Goal: Information Seeking & Learning: Learn about a topic

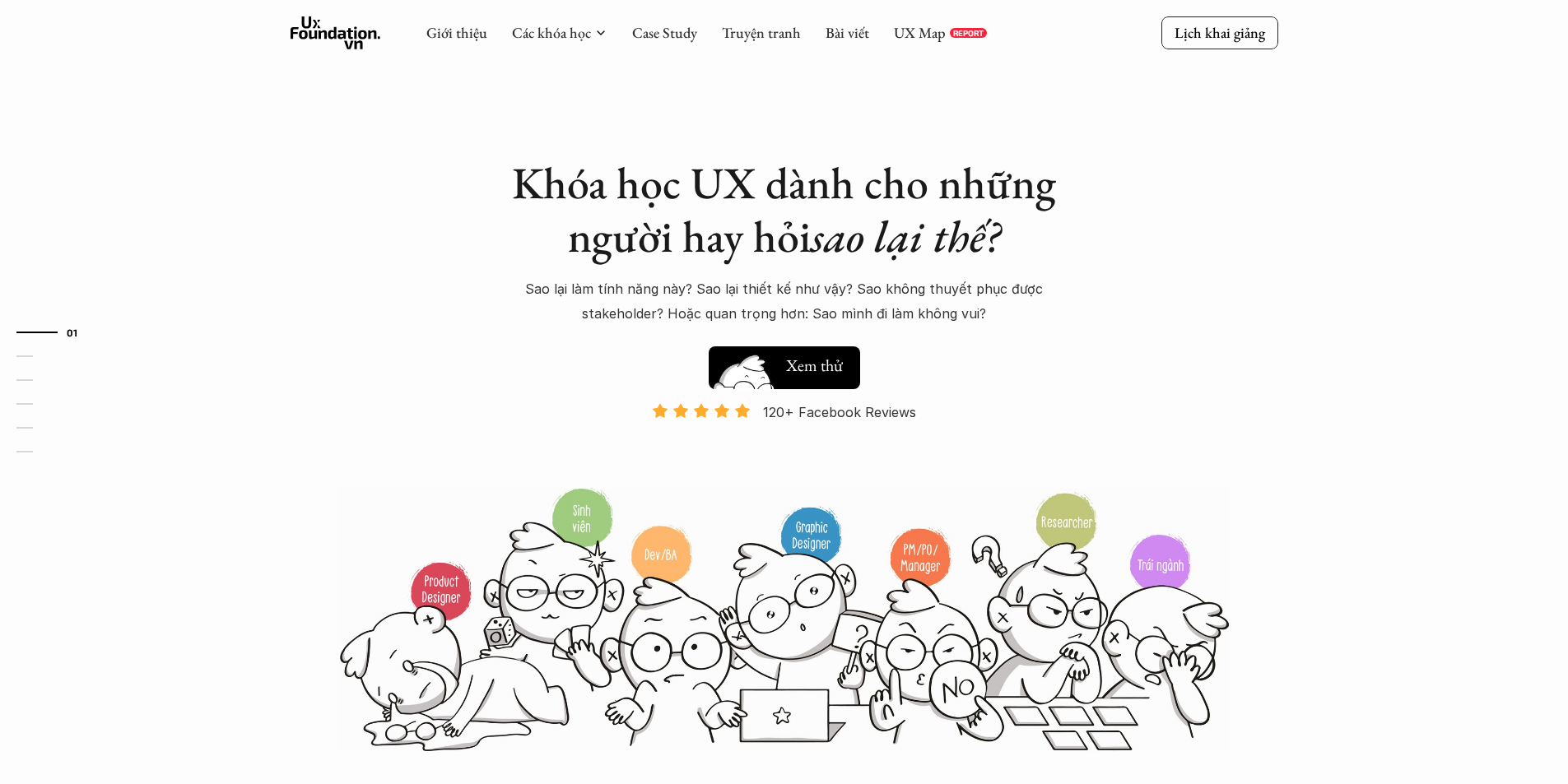
click at [746, 373] on img at bounding box center [745, 392] width 88 height 75
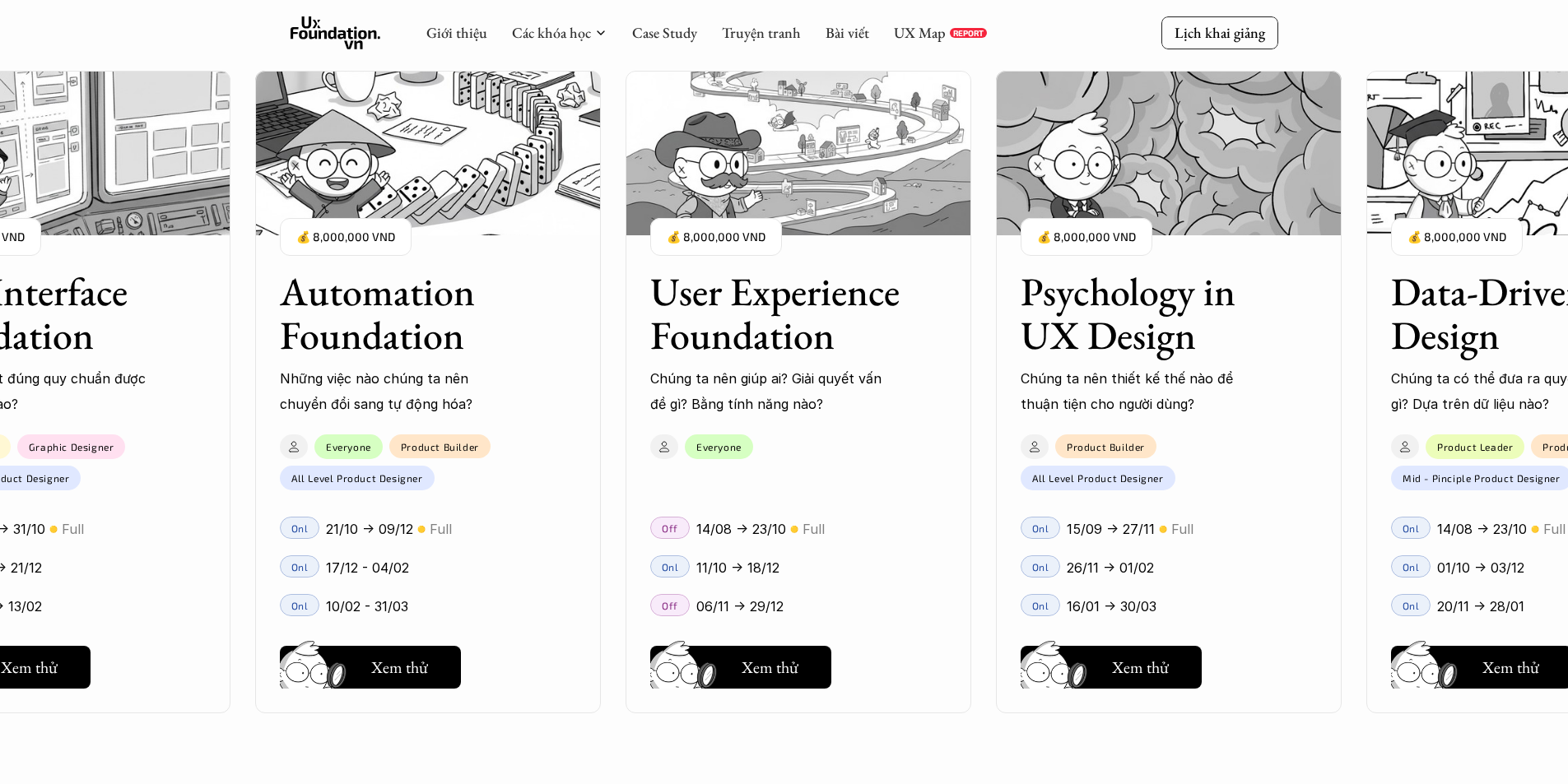
scroll to position [1495, 0]
click at [758, 43] on div "Giới thiệu Các khóa học Case Study Truyện tranh Bài viết UX Map REPORT" at bounding box center [706, 33] width 561 height 33
click at [761, 37] on link "Truyện tranh" at bounding box center [761, 32] width 79 height 19
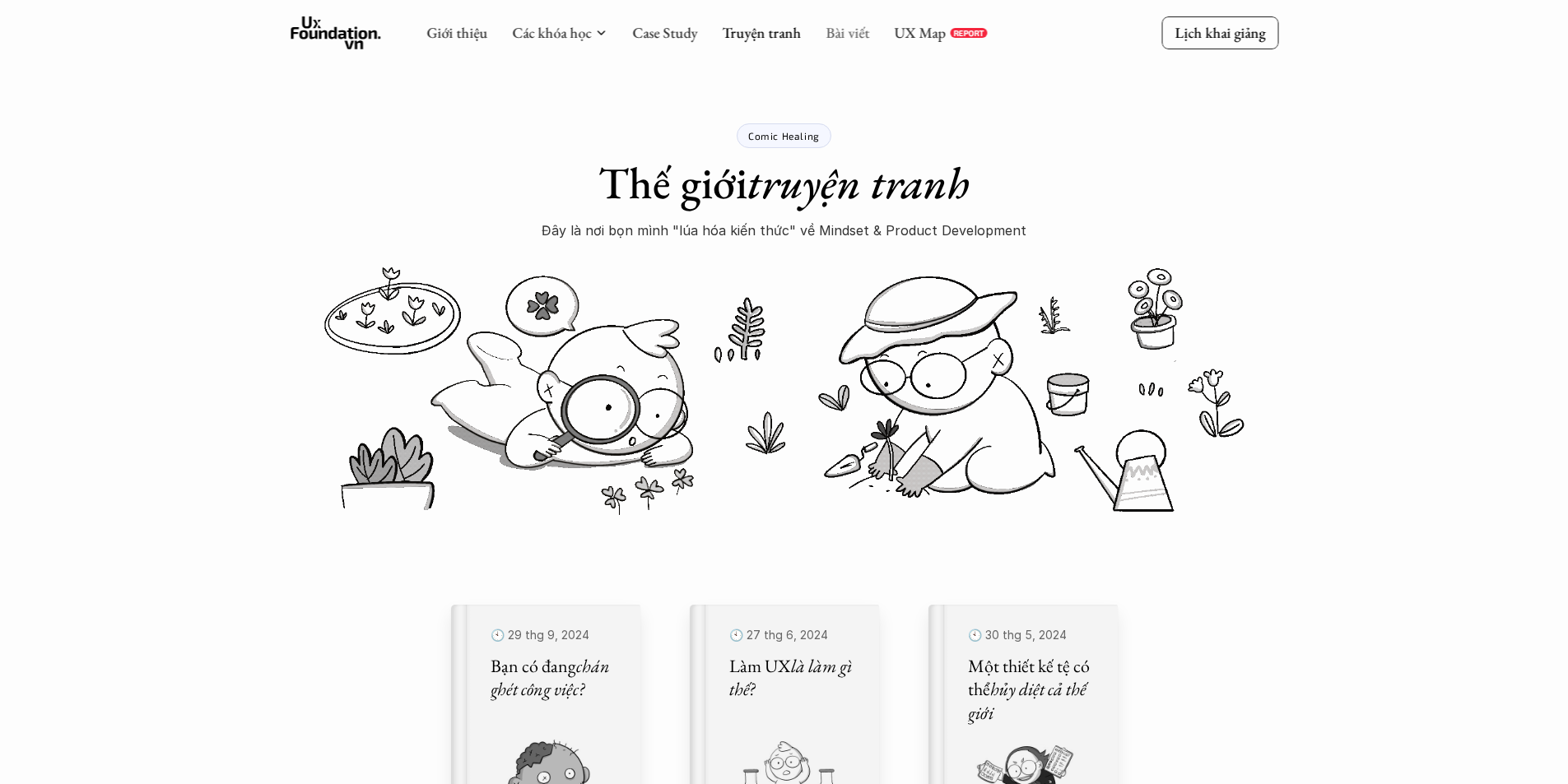
click at [828, 28] on link "Bài viết" at bounding box center [847, 32] width 44 height 19
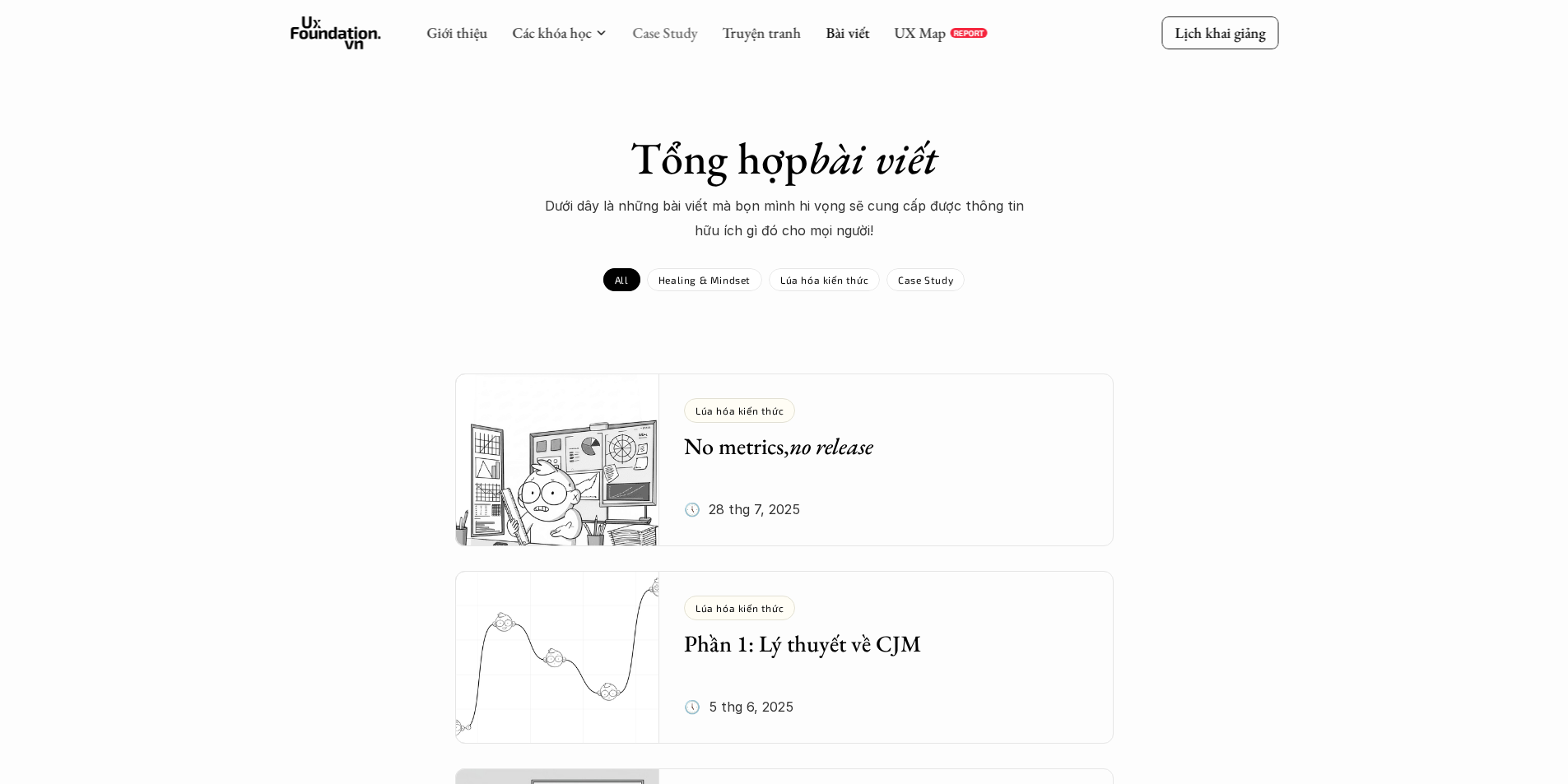
drag, startPoint x: 636, startPoint y: 20, endPoint x: 644, endPoint y: 37, distance: 18.8
click at [637, 21] on div "Giới thiệu Các khóa học Case Study Truyện tranh Bài viết UX Map REPORT" at bounding box center [706, 33] width 561 height 33
click at [644, 37] on link "Case Study" at bounding box center [665, 32] width 65 height 19
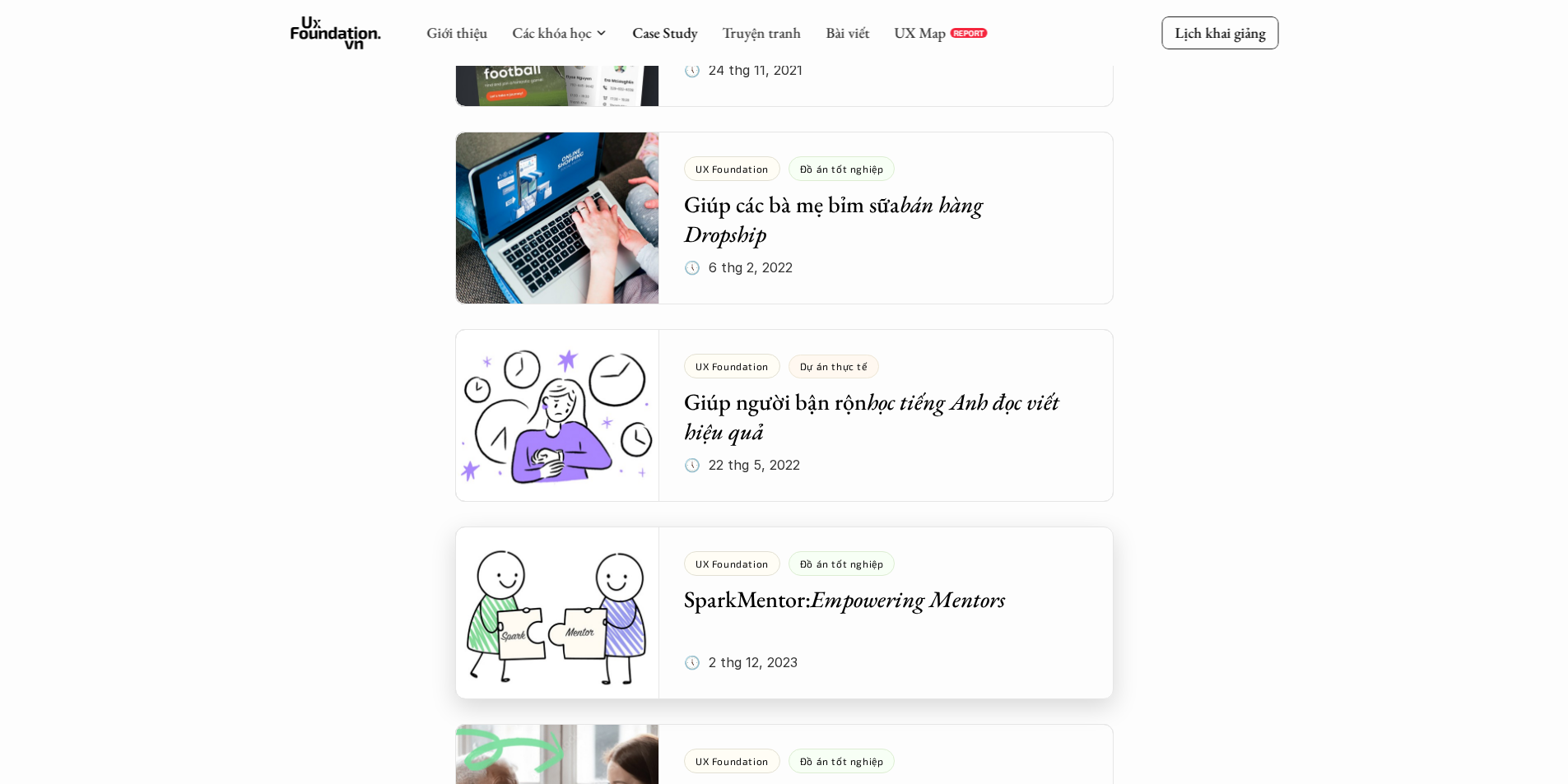
scroll to position [4772, 0]
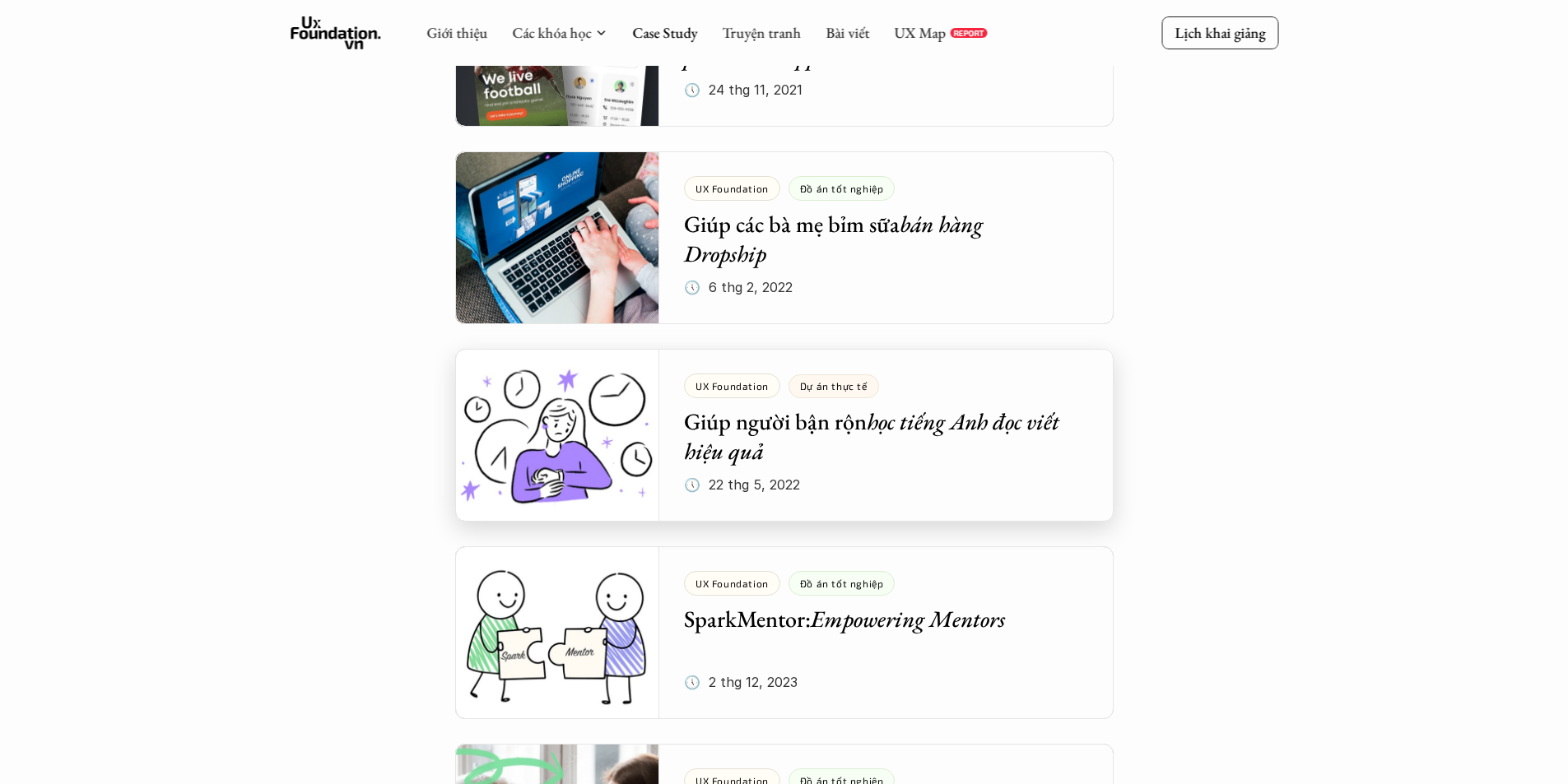
click at [756, 446] on div at bounding box center [784, 435] width 659 height 172
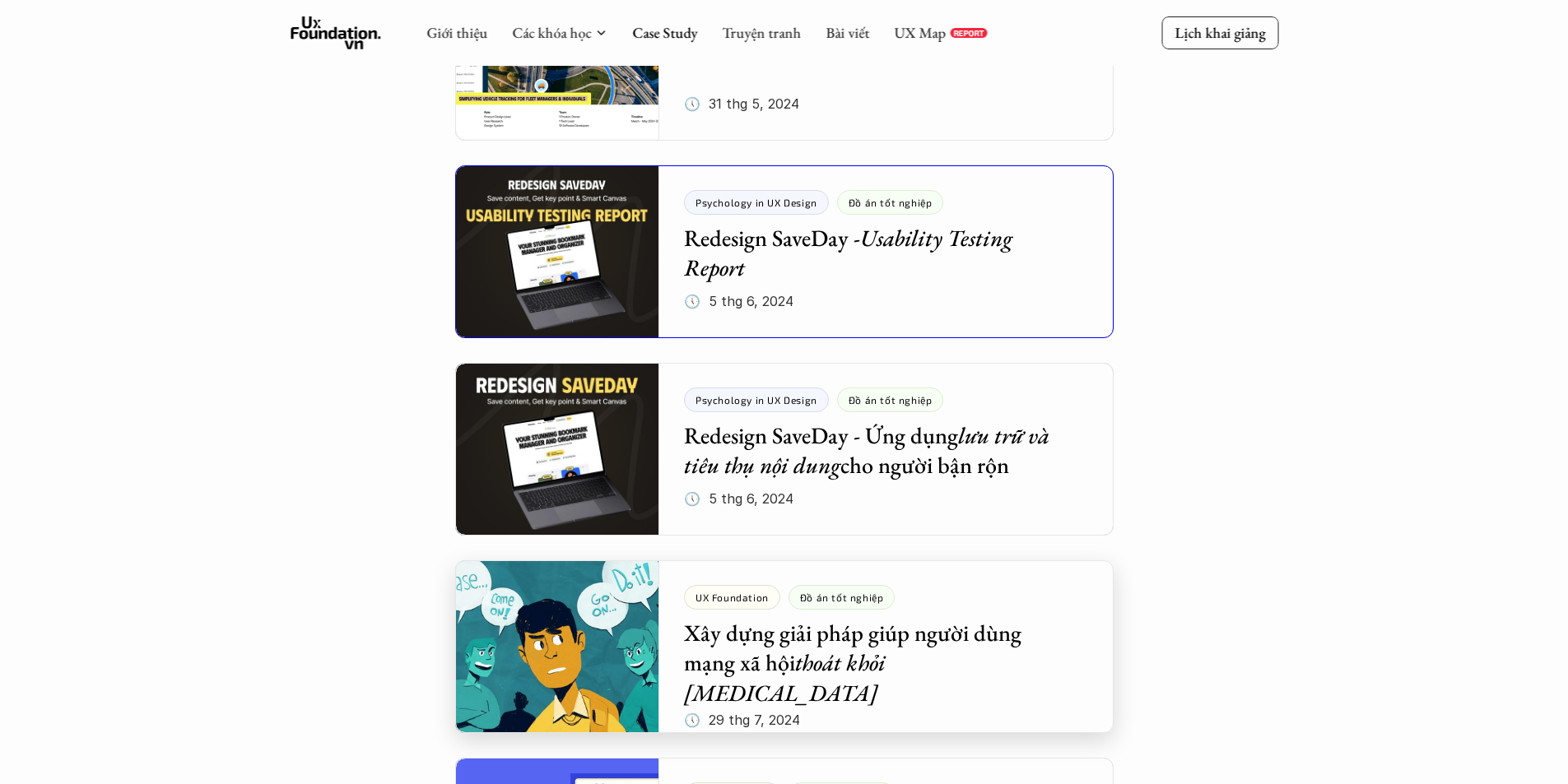
scroll to position [1360, 0]
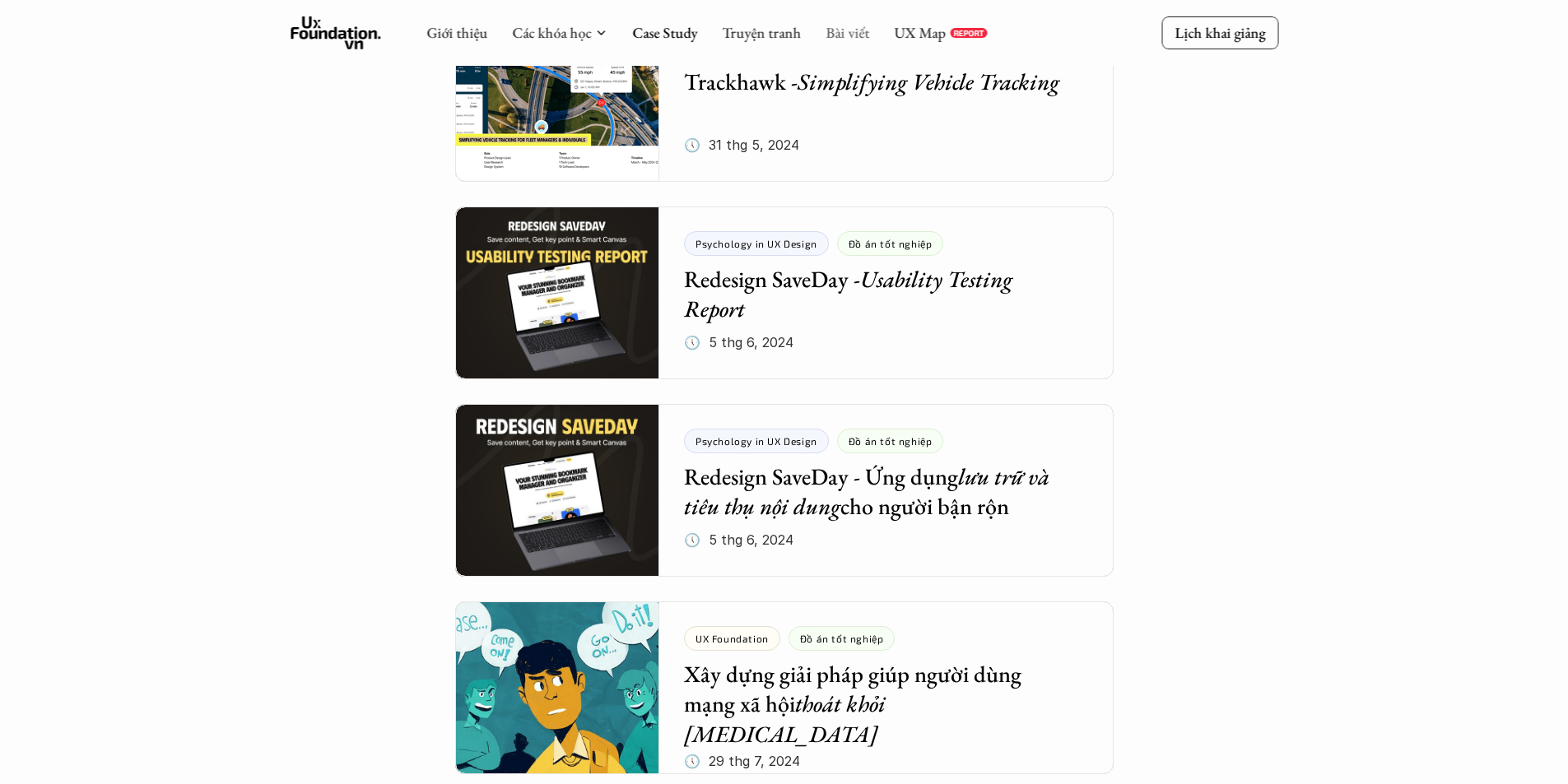
click at [841, 30] on link "Bài viết" at bounding box center [847, 32] width 44 height 19
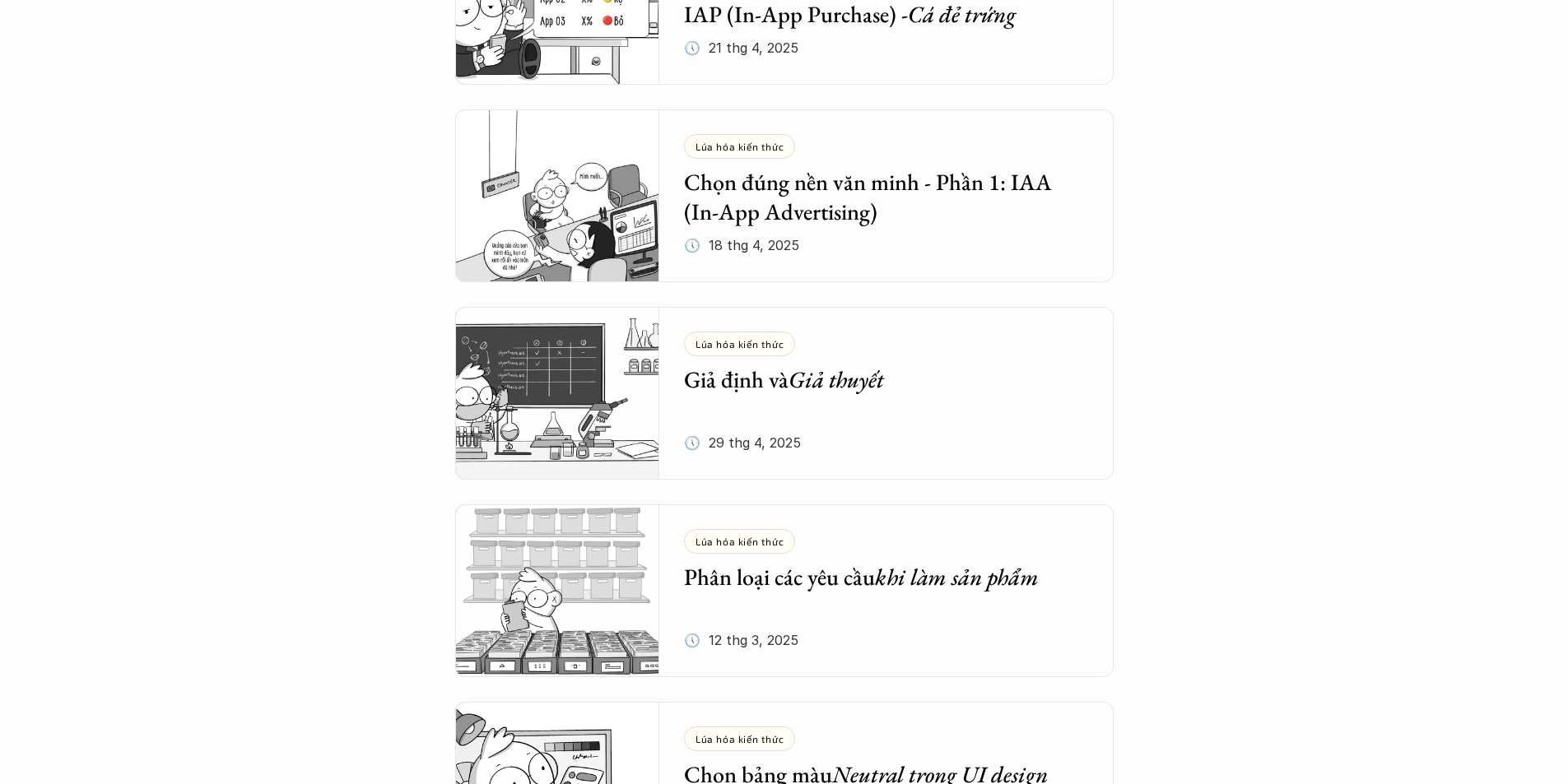
scroll to position [1975, 0]
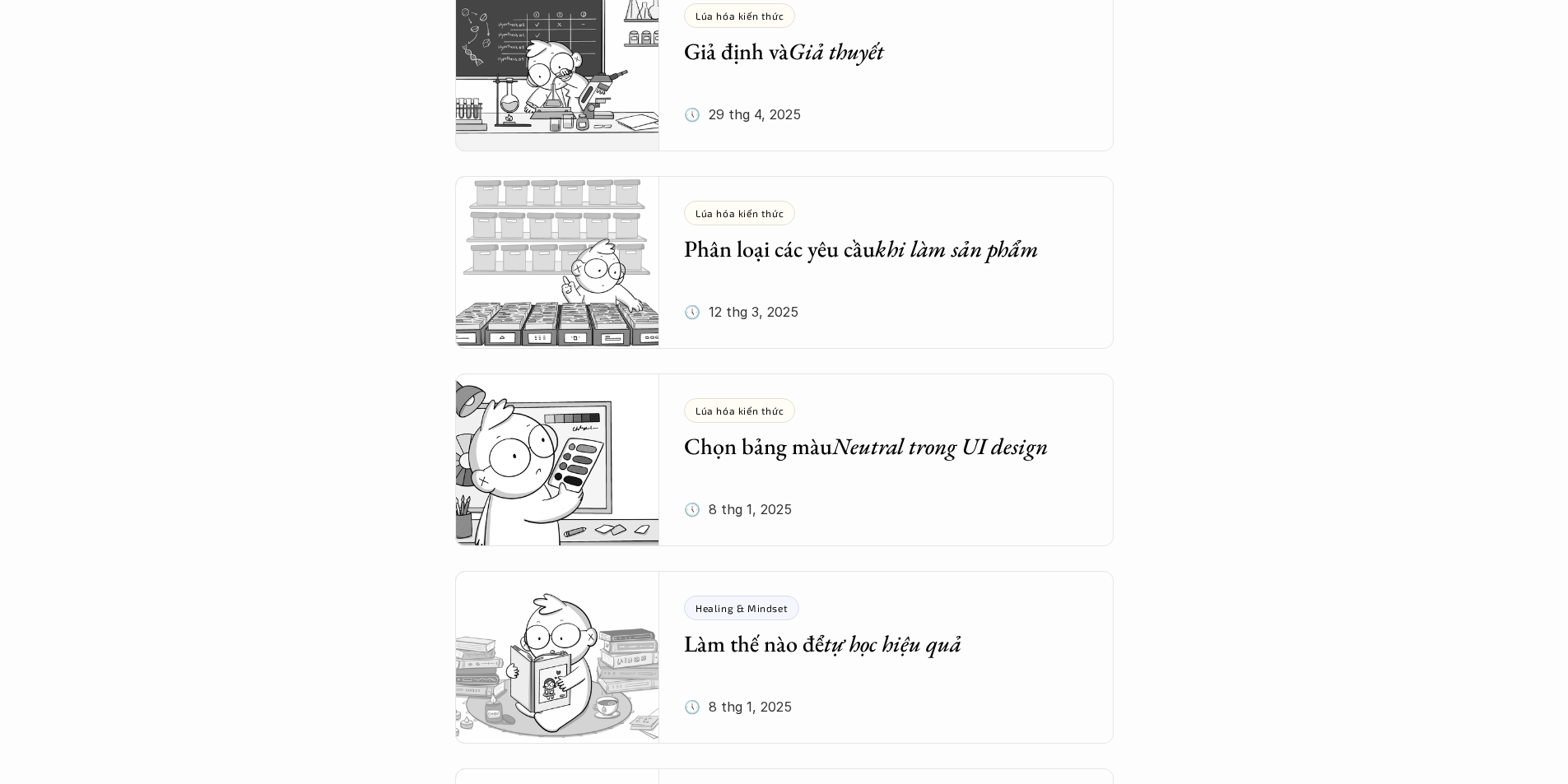
click at [803, 59] on em "Giả thuyết" at bounding box center [836, 51] width 96 height 30
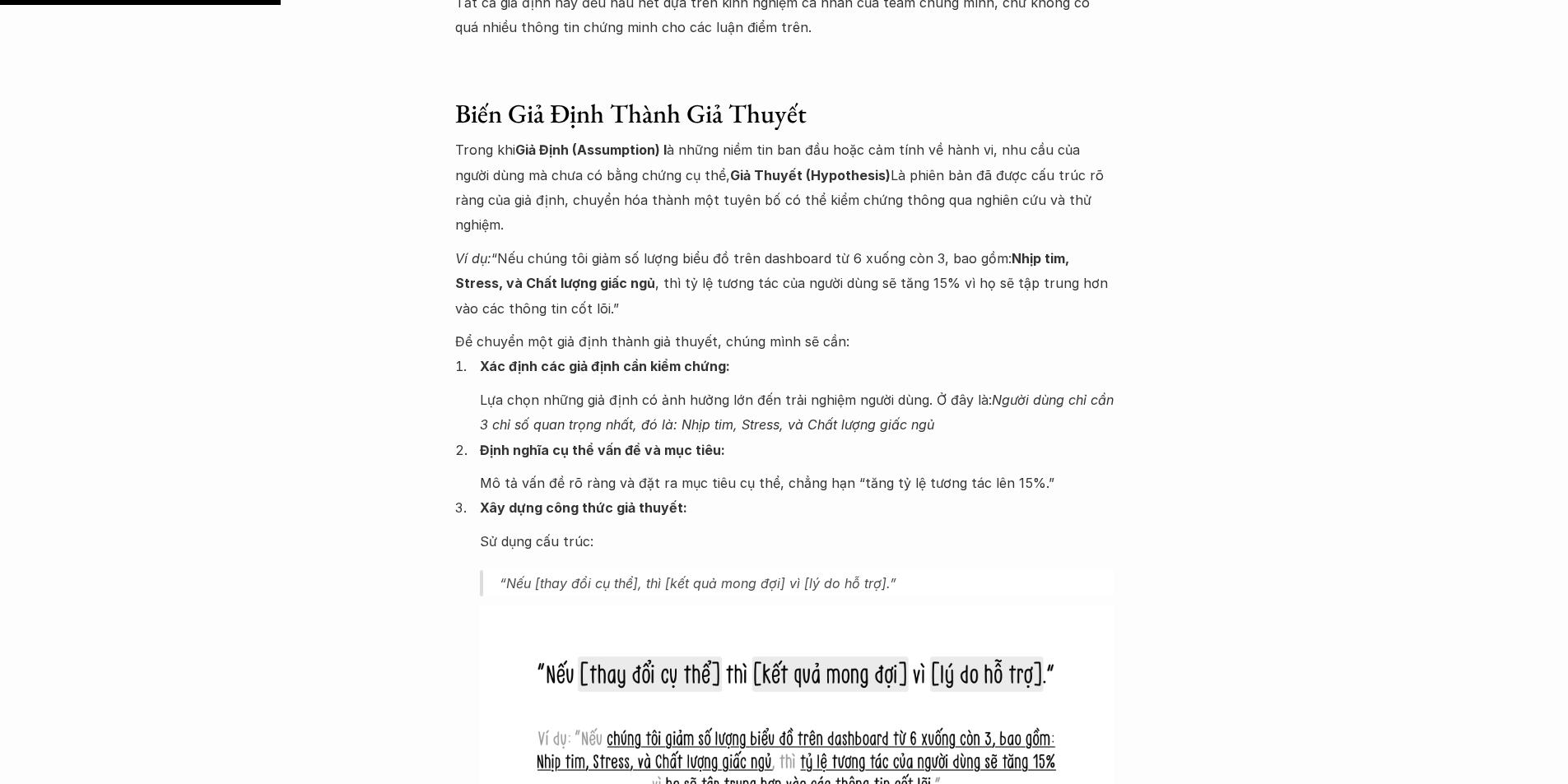
scroll to position [1728, 0]
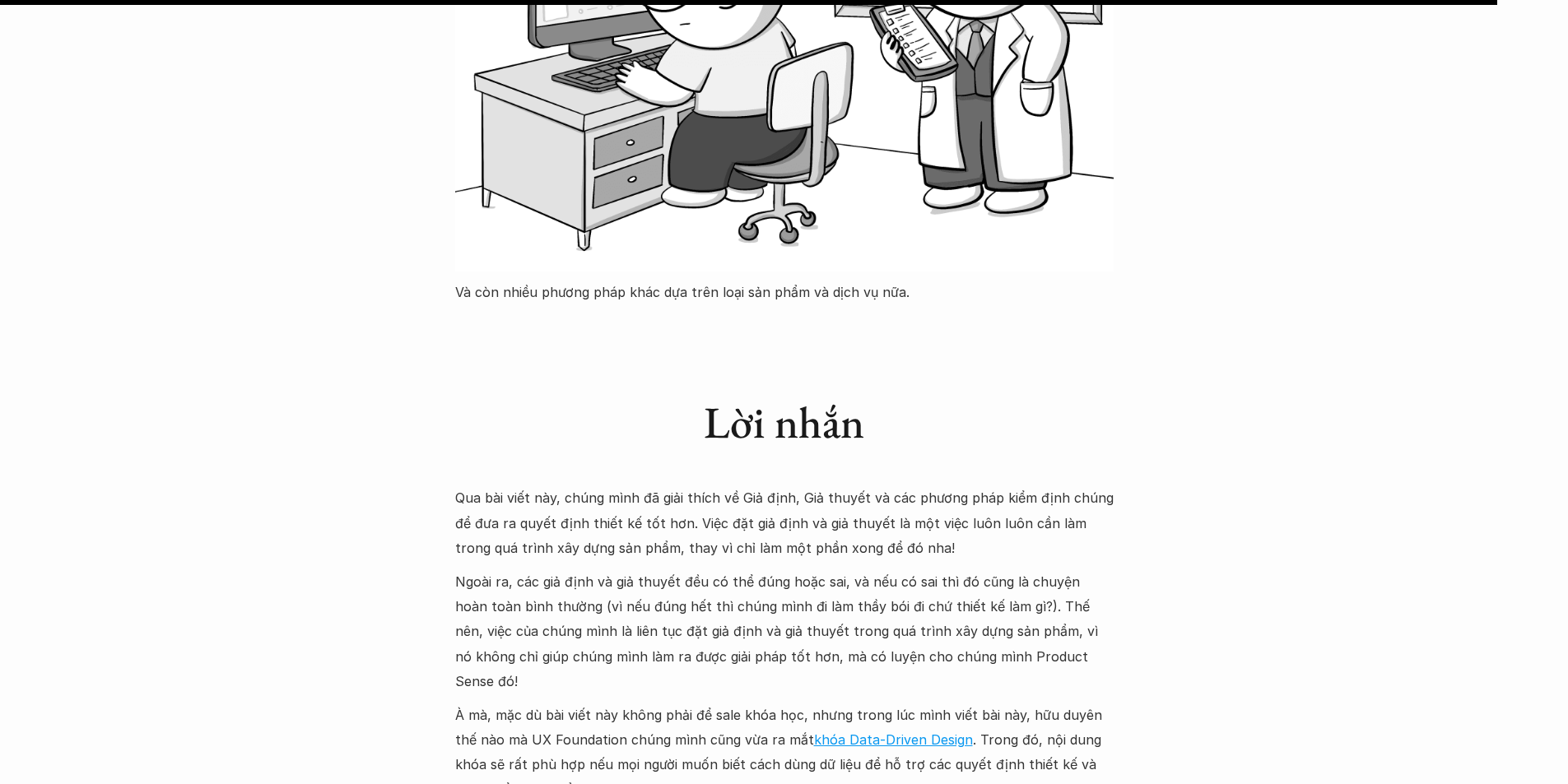
scroll to position [7899, 0]
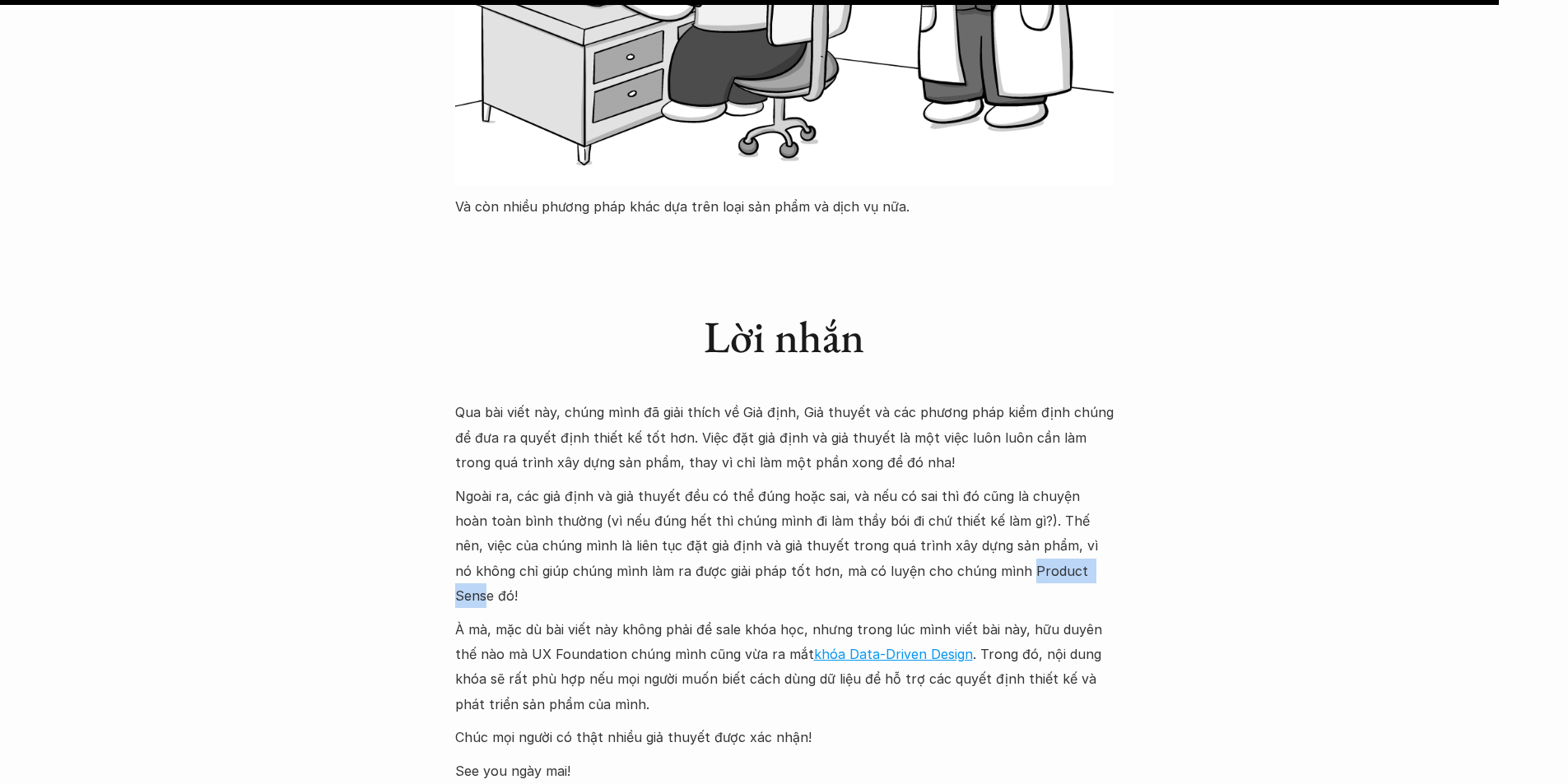
drag, startPoint x: 1015, startPoint y: 498, endPoint x: 937, endPoint y: 489, distance: 78.5
click at [937, 489] on p "Ngoài ra, các giả định và giả thuyết đều có thể đúng hoặc sai, và nếu có sai th…" at bounding box center [784, 546] width 659 height 125
copy p "Product Sens"
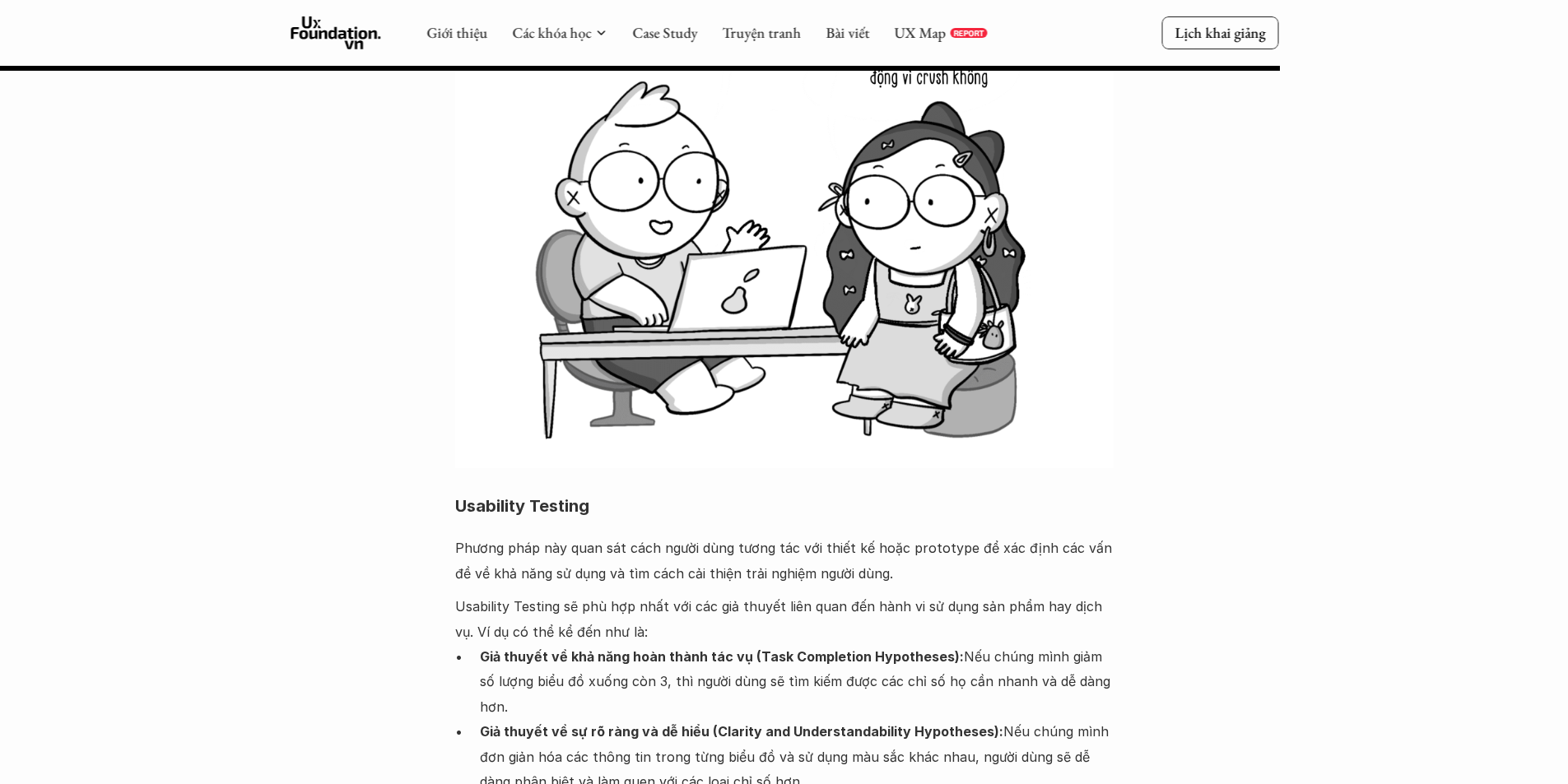
scroll to position [6336, 0]
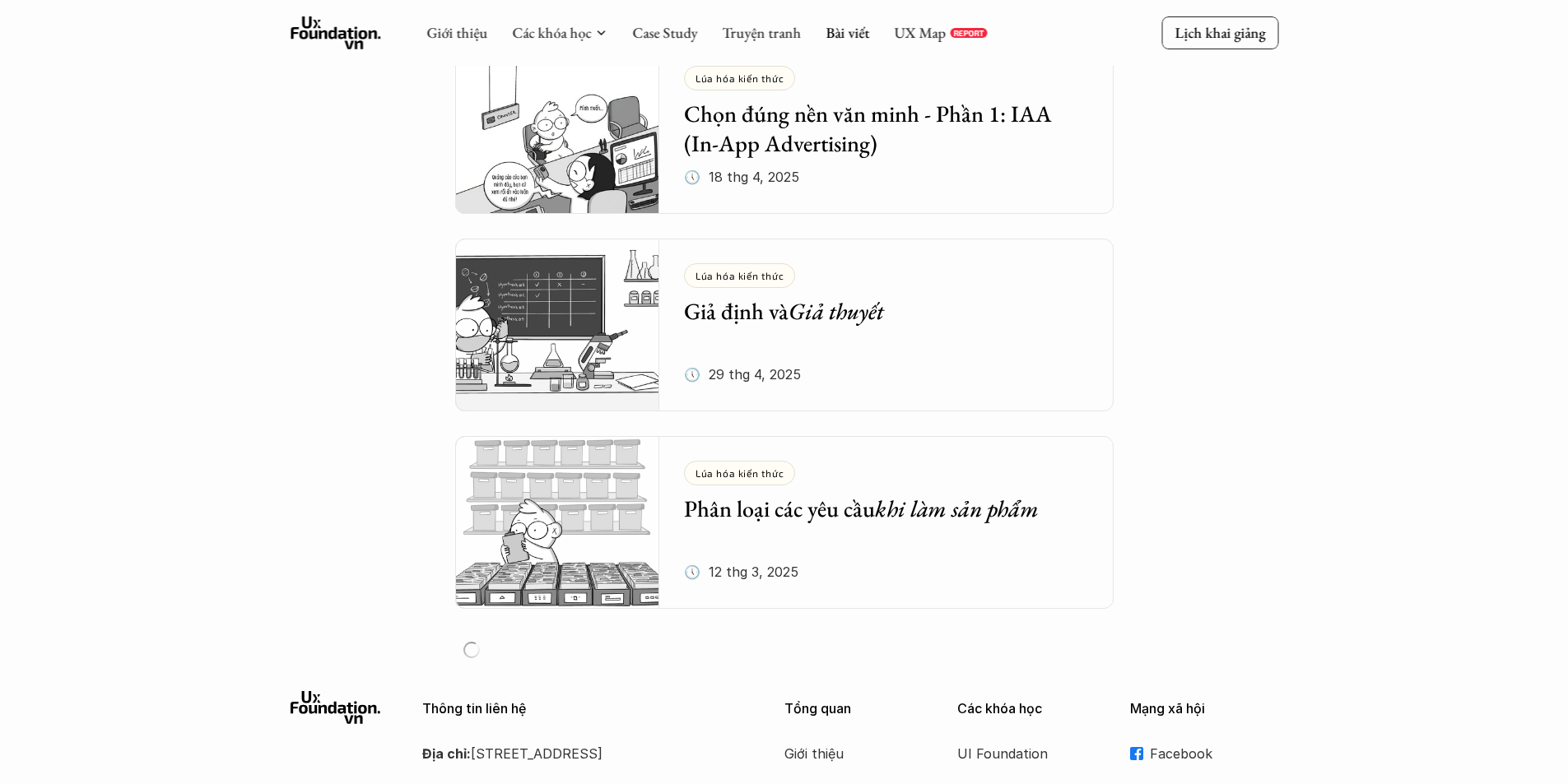
scroll to position [1706, 0]
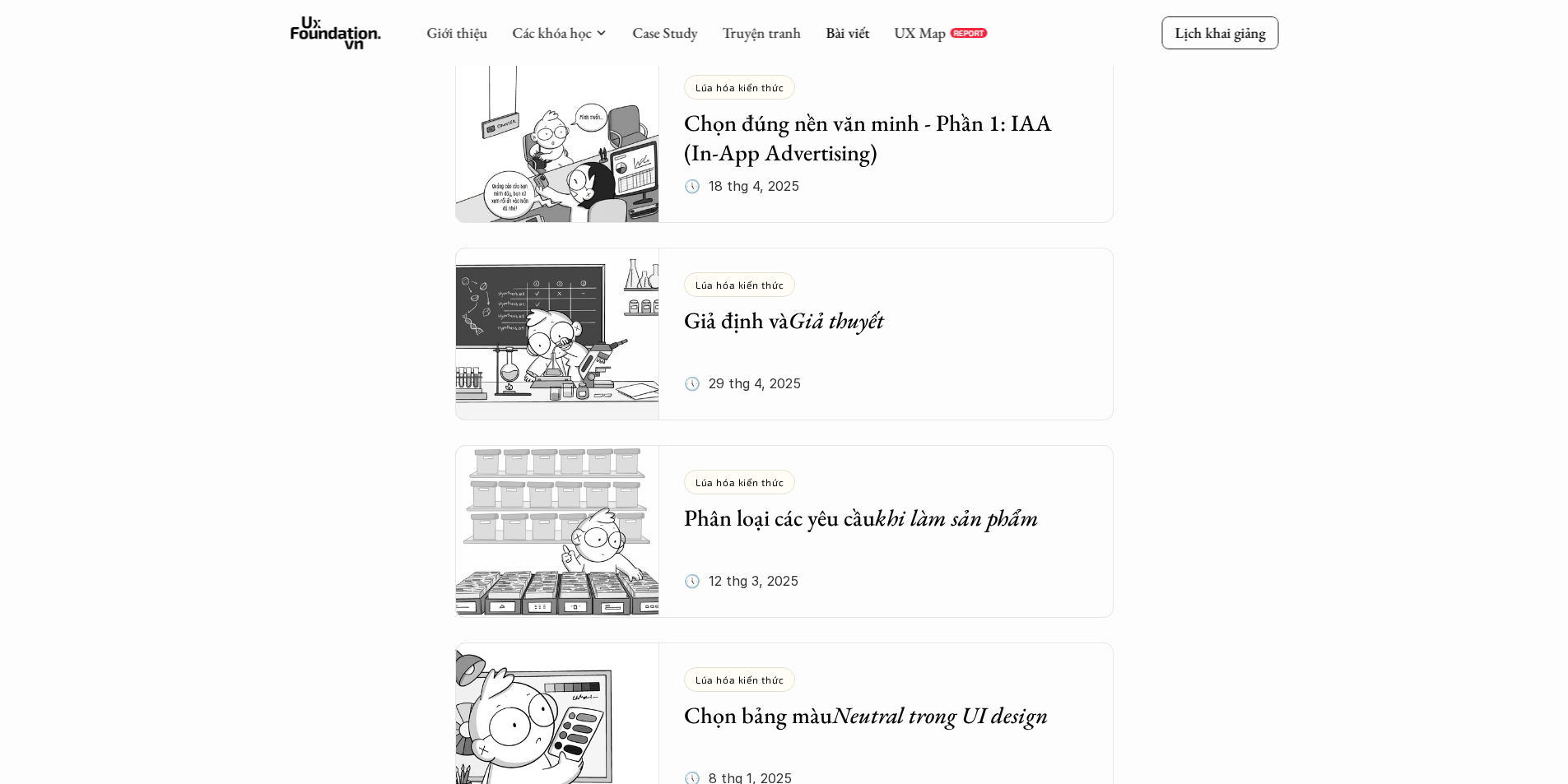
click at [817, 517] on h5 "Phân loại các yêu cầu khi làm sản phẩm" at bounding box center [874, 517] width 381 height 30
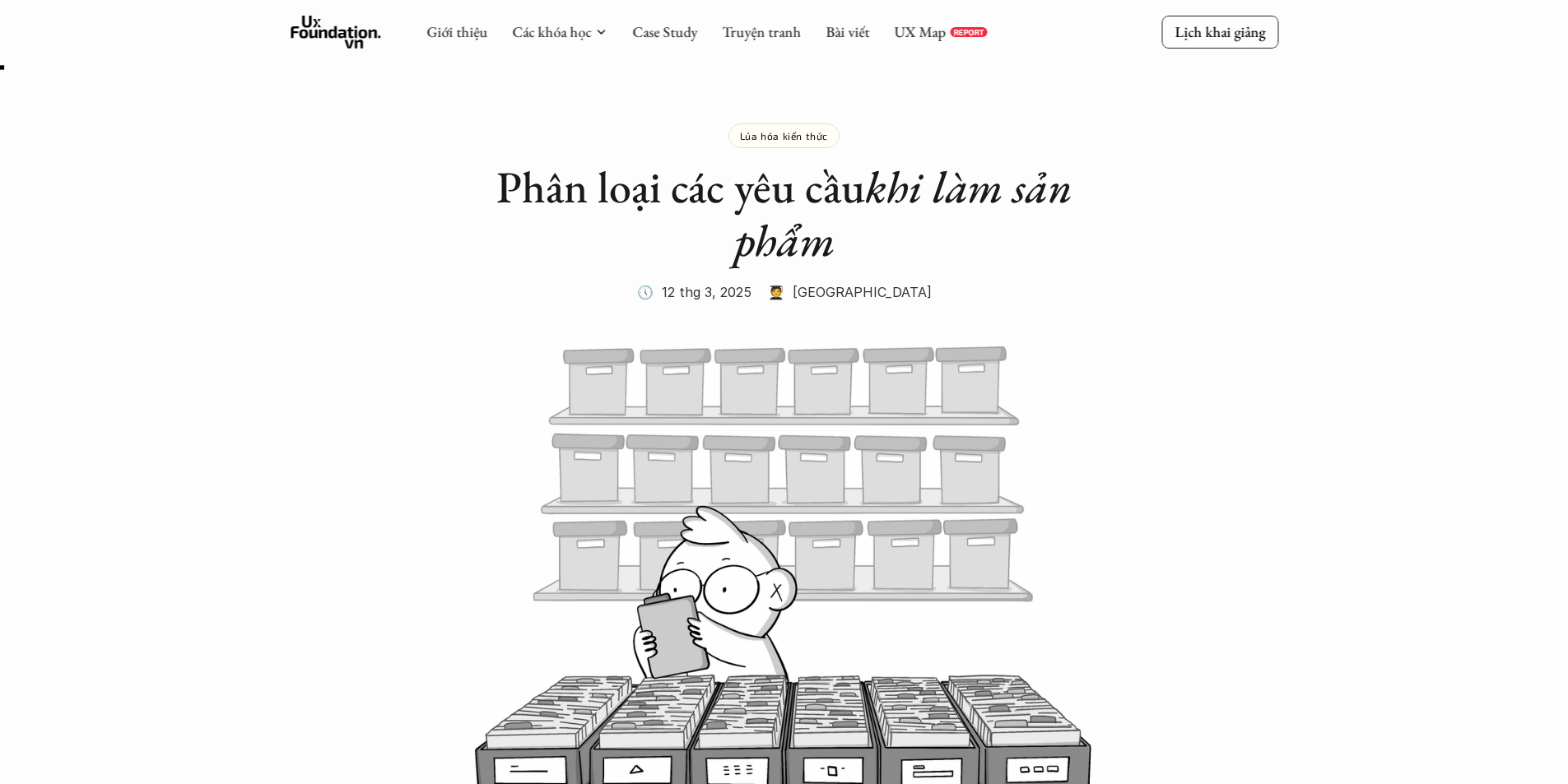
scroll to position [412, 0]
